Goal: Information Seeking & Learning: Learn about a topic

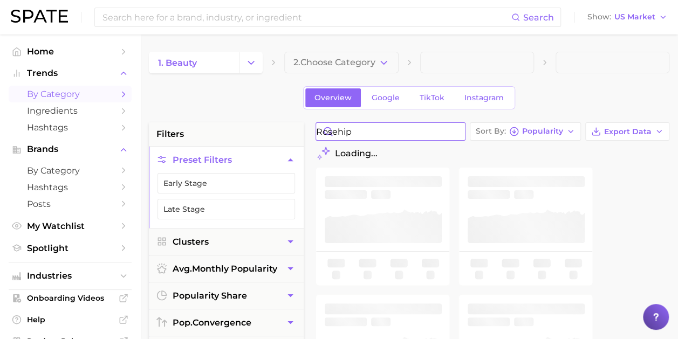
click at [372, 131] on input "rosehip" at bounding box center [390, 131] width 149 height 17
drag, startPoint x: 373, startPoint y: 131, endPoint x: 327, endPoint y: 130, distance: 46.4
click at [327, 130] on input "rosehip" at bounding box center [390, 131] width 149 height 17
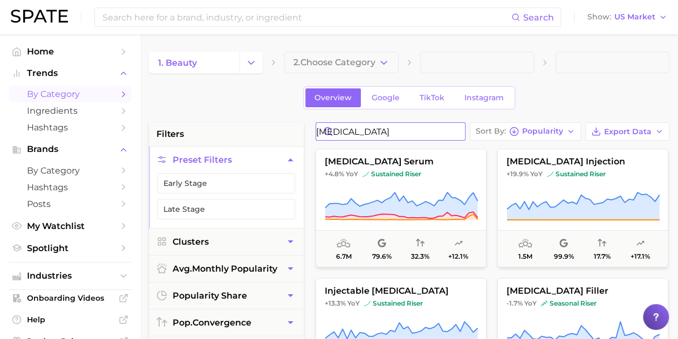
type input "[MEDICAL_DATA]"
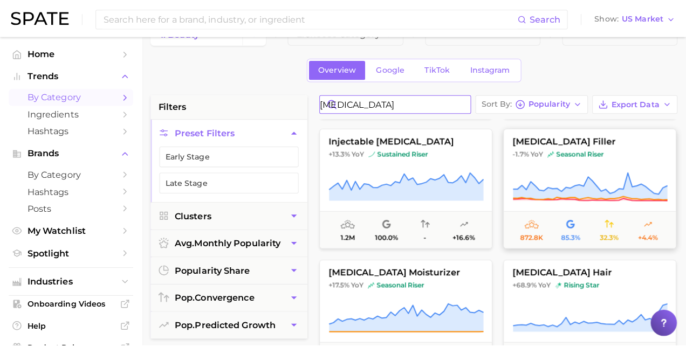
scroll to position [146, 0]
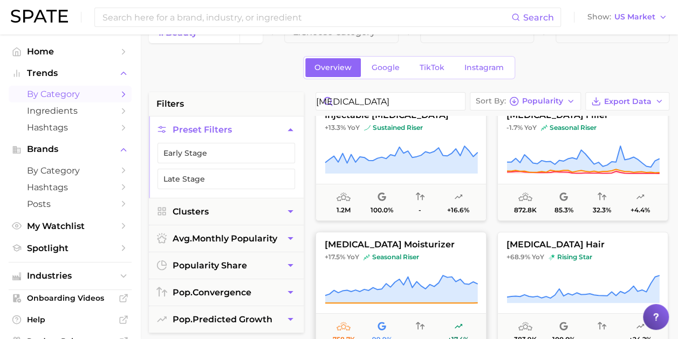
click at [403, 272] on button "[MEDICAL_DATA] moisturizer +17.5% YoY seasonal riser 758.7k 99.9% - +17.4%" at bounding box center [400, 291] width 171 height 119
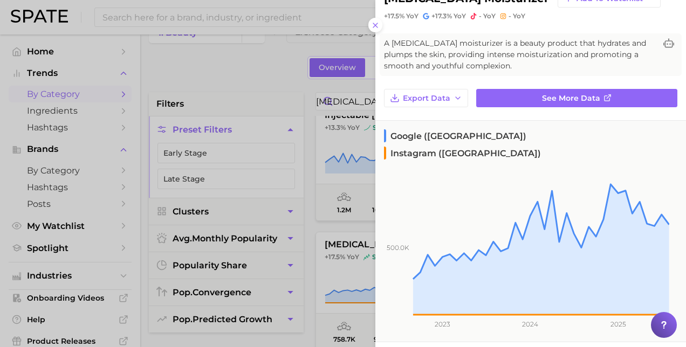
scroll to position [35, 0]
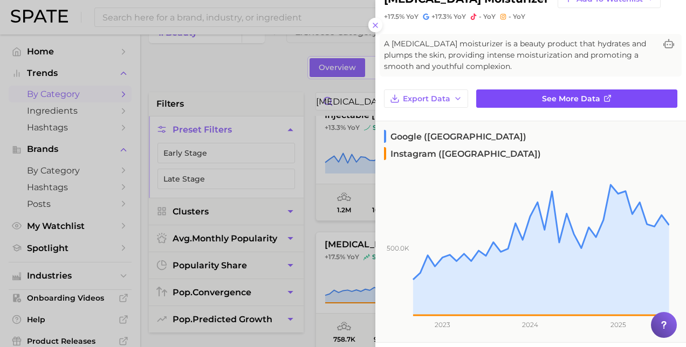
click at [549, 92] on link "See more data" at bounding box center [576, 99] width 201 height 18
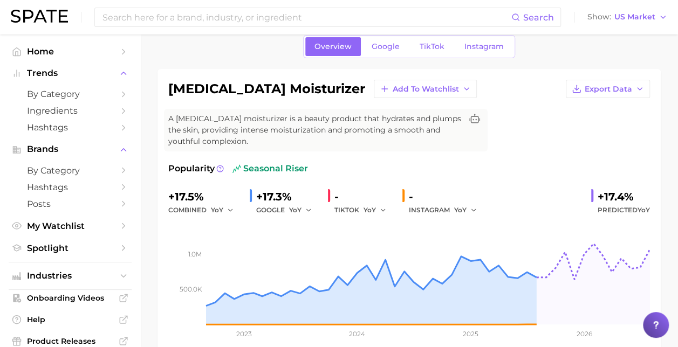
scroll to position [43, 0]
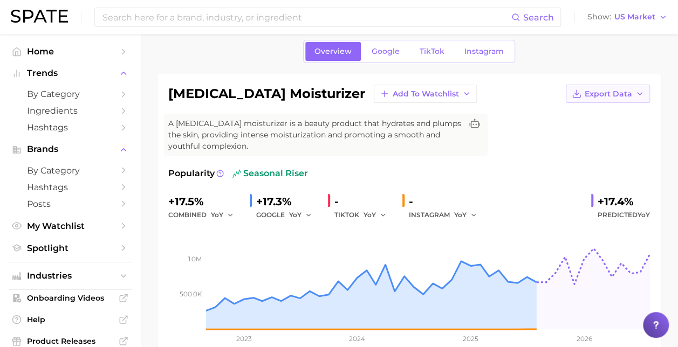
click at [605, 94] on span "Export Data" at bounding box center [607, 94] width 47 height 9
click at [588, 135] on span "Time Series Image" at bounding box center [585, 133] width 72 height 9
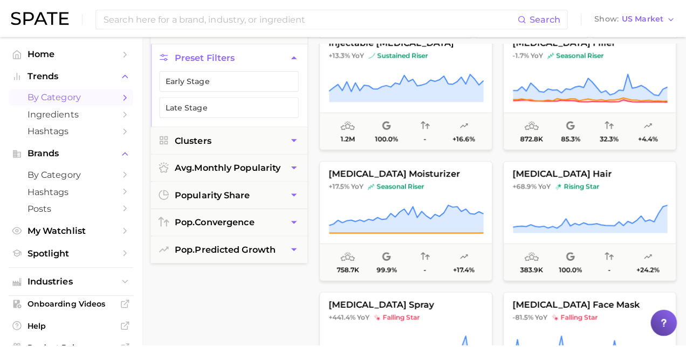
scroll to position [105, 0]
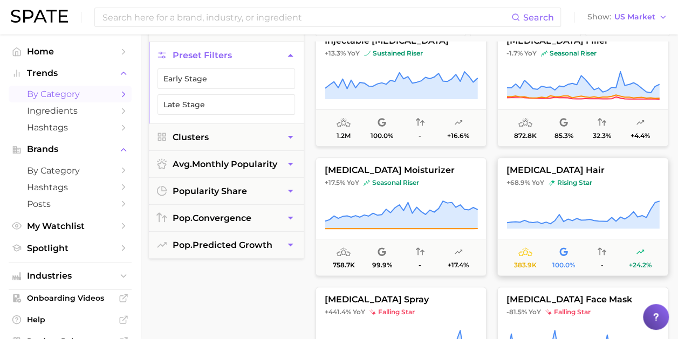
click at [577, 187] on button "[MEDICAL_DATA] hair +68.9% YoY rising star 383.9k 100.0% - +24.2%" at bounding box center [582, 216] width 171 height 119
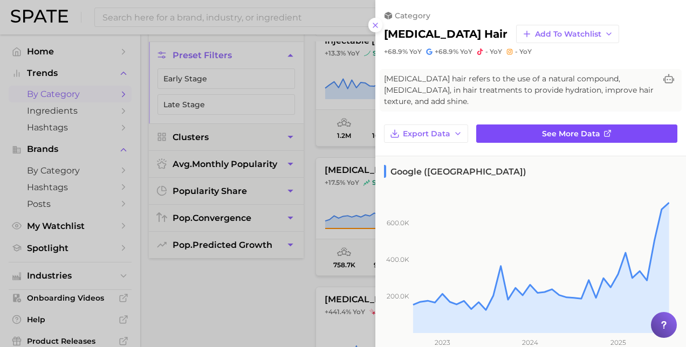
click at [516, 139] on link "See more data" at bounding box center [576, 134] width 201 height 18
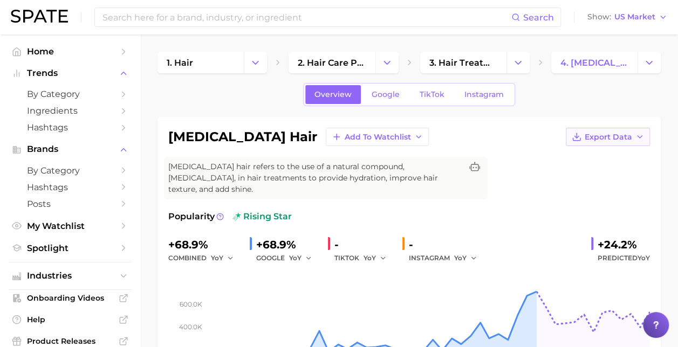
click at [611, 139] on span "Export Data" at bounding box center [607, 137] width 47 height 9
click at [572, 174] on span "Time Series Image" at bounding box center [585, 176] width 72 height 9
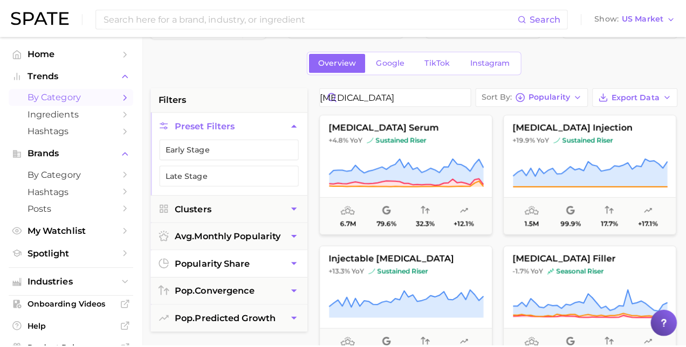
scroll to position [36, 0]
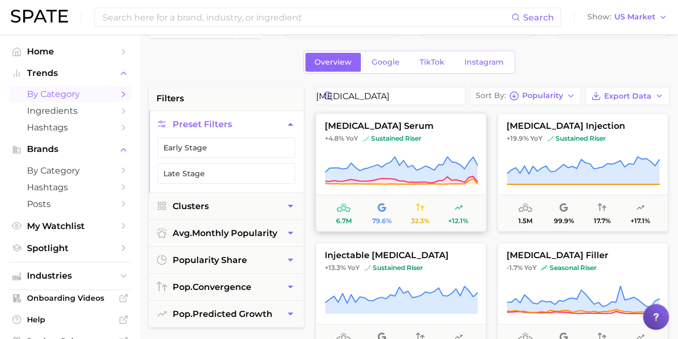
click at [398, 164] on icon at bounding box center [401, 165] width 153 height 16
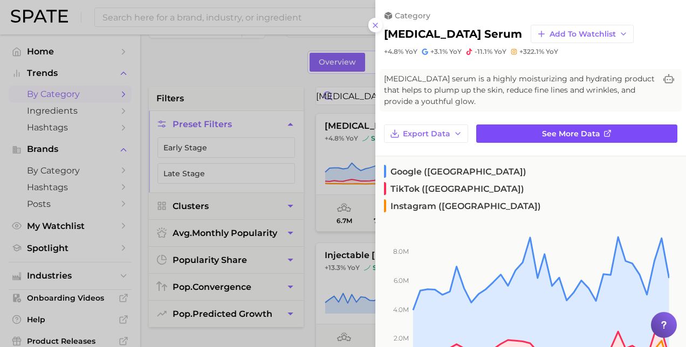
click at [527, 132] on link "See more data" at bounding box center [576, 134] width 201 height 18
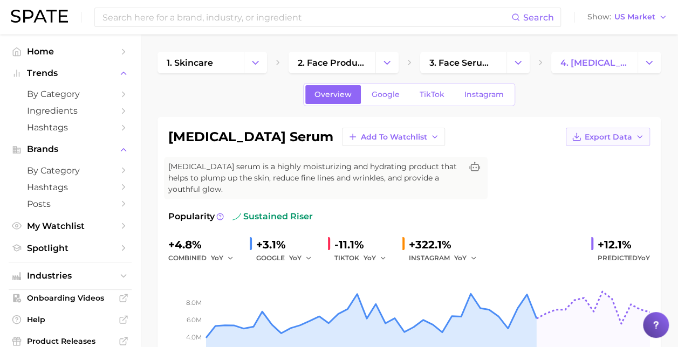
click at [623, 134] on span "Export Data" at bounding box center [607, 137] width 47 height 9
click at [583, 176] on span "Time Series Image" at bounding box center [585, 176] width 72 height 9
click at [333, 203] on div "[MEDICAL_DATA] serum Add to Watchlist Export Data [MEDICAL_DATA] serum is a hig…" at bounding box center [408, 264] width 481 height 272
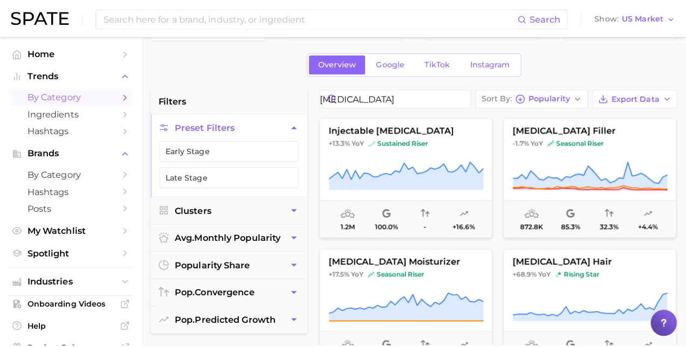
scroll to position [146, 0]
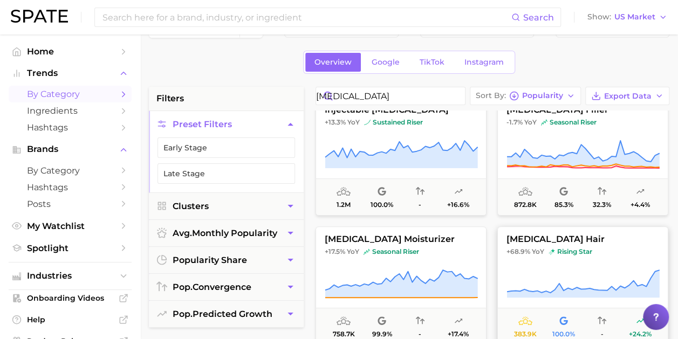
click at [570, 239] on span "[MEDICAL_DATA] hair" at bounding box center [583, 240] width 170 height 10
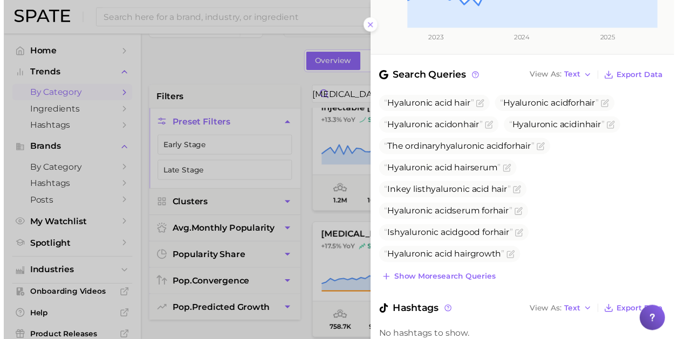
scroll to position [394, 0]
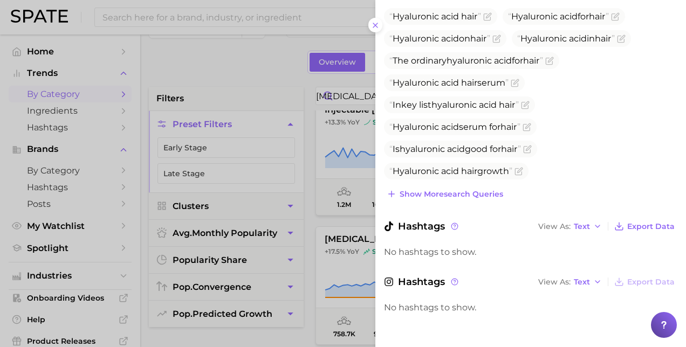
click at [250, 68] on div at bounding box center [343, 173] width 686 height 347
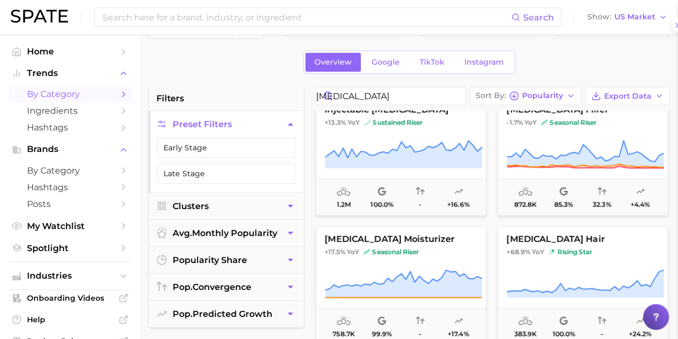
scroll to position [0, 0]
click at [250, 68] on div "Overview Google TikTok Instagram" at bounding box center [409, 62] width 520 height 23
